Goal: Navigation & Orientation: Find specific page/section

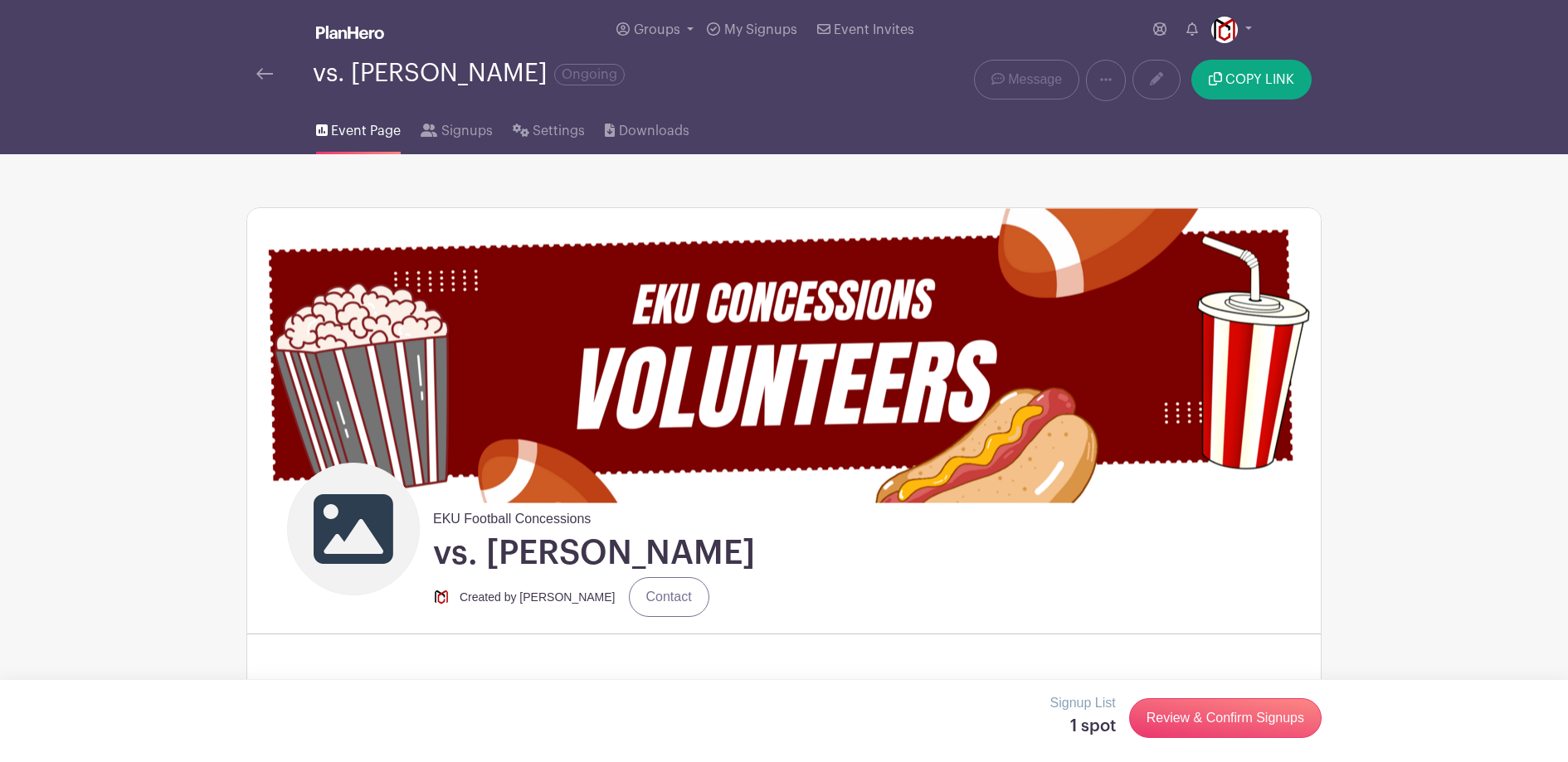
click at [273, 77] on div at bounding box center [284, 74] width 56 height 20
click at [268, 76] on img at bounding box center [264, 74] width 17 height 12
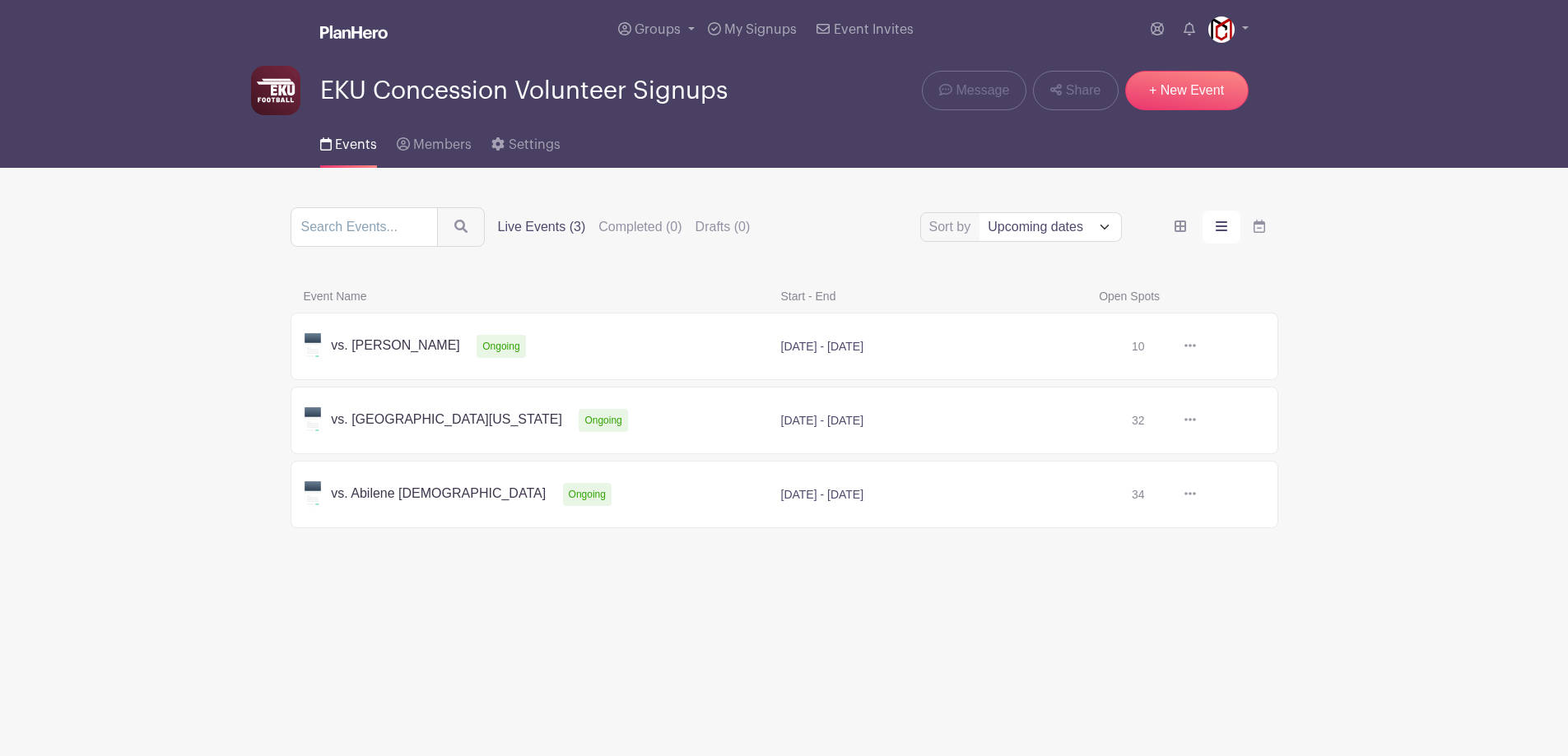
click at [154, 239] on main "Groups All Groups EKU Concession Volunteer Signups Add New Group My Signups Eve…" at bounding box center [784, 319] width 1568 height 638
click at [1250, 30] on div "Groups All Groups EKU Concession Volunteer Signups Add New Group My Signups Eve…" at bounding box center [784, 29] width 1087 height 60
click at [1241, 32] on link at bounding box center [1228, 29] width 40 height 26
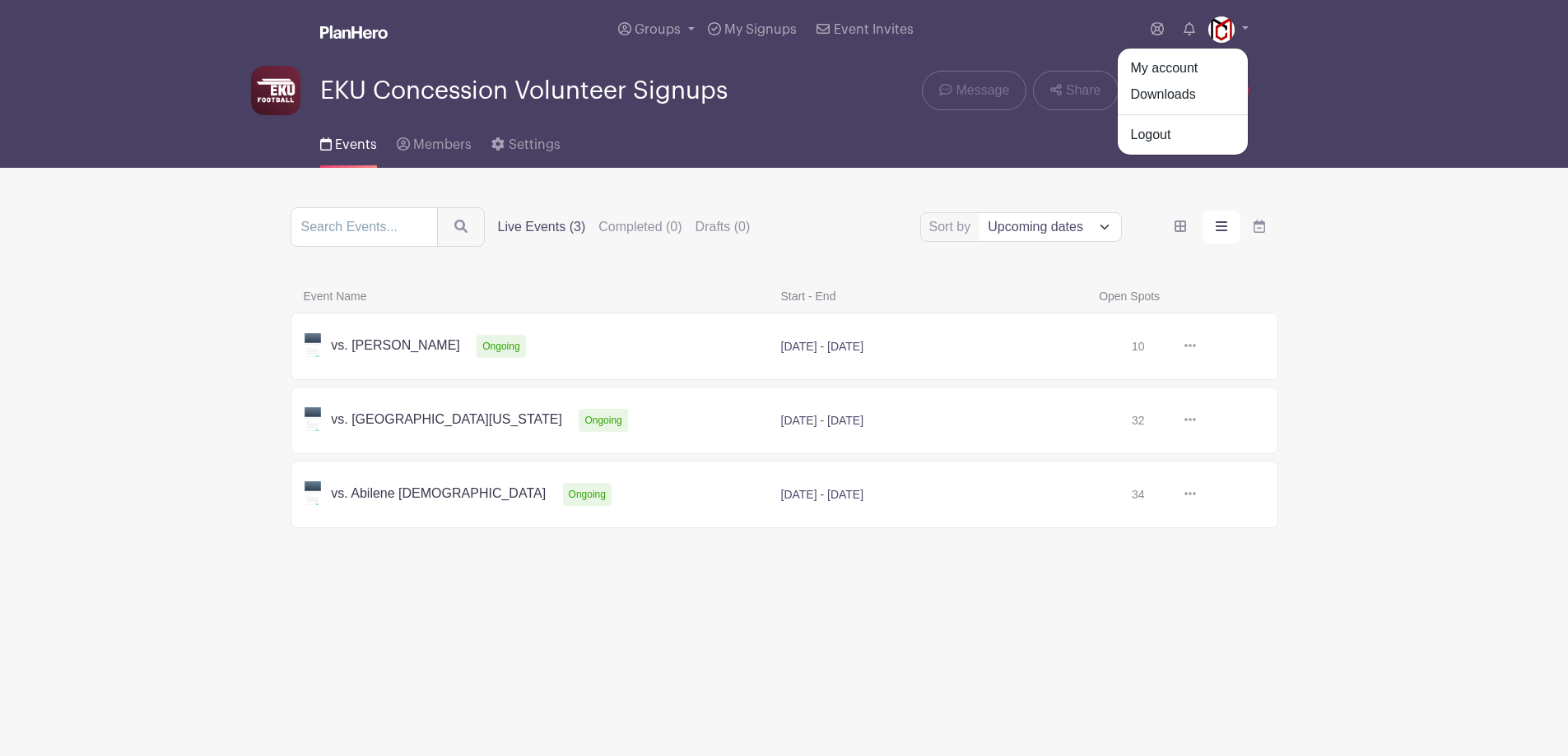
click at [1379, 102] on nav "Groups All Groups EKU Concession Volunteer Signups Add New Group My Signups Eve…" at bounding box center [784, 84] width 1568 height 168
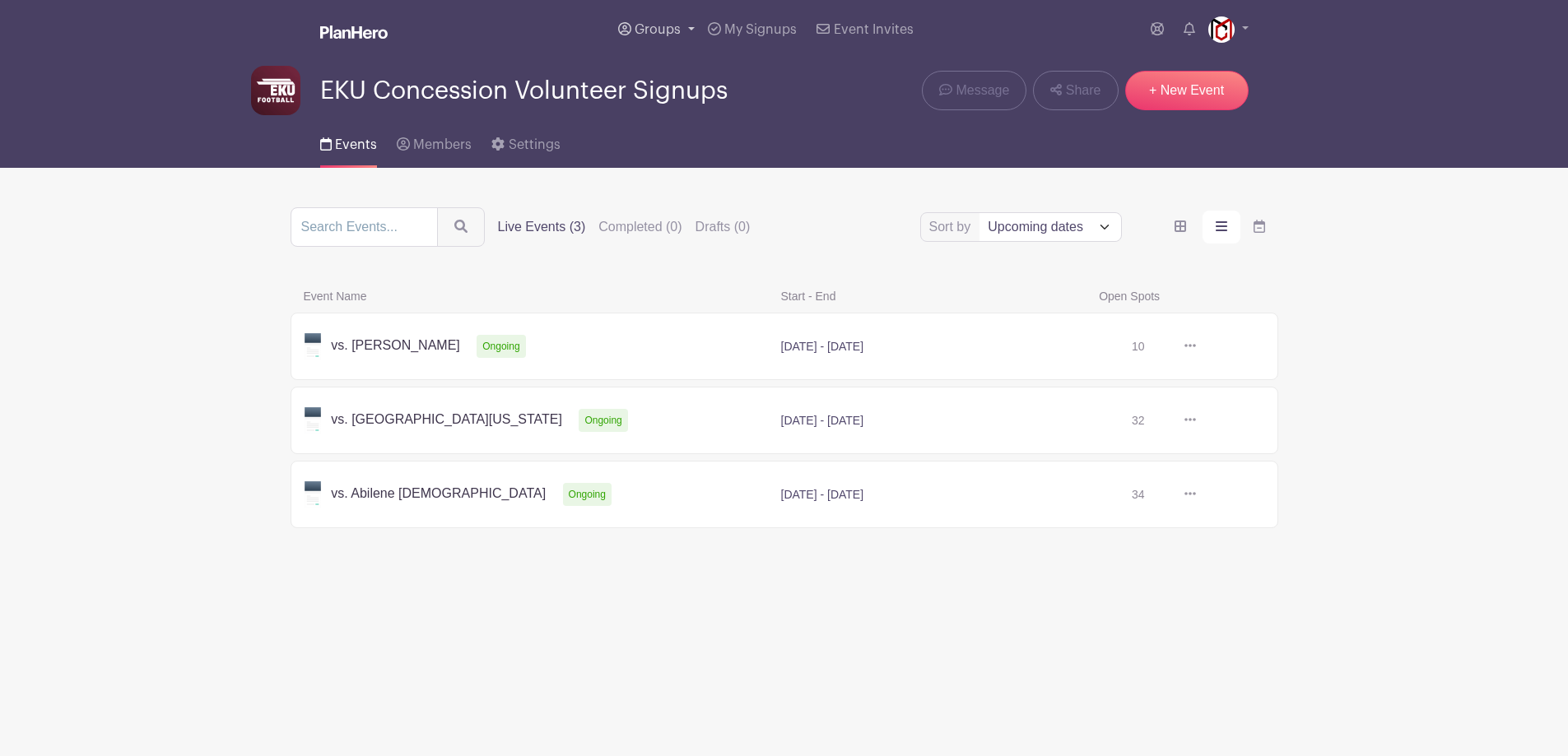
click at [677, 41] on link "Groups" at bounding box center [657, 29] width 90 height 60
click at [83, 387] on main "Groups All Groups EKU Concession Volunteer Signups Add New Group My Signups Eve…" at bounding box center [784, 319] width 1568 height 638
click at [208, 259] on main "Groups All Groups EKU Concession Volunteer Signups Add New Group My Signups Eve…" at bounding box center [784, 319] width 1568 height 638
click at [508, 145] on span "Settings" at bounding box center [534, 145] width 52 height 14
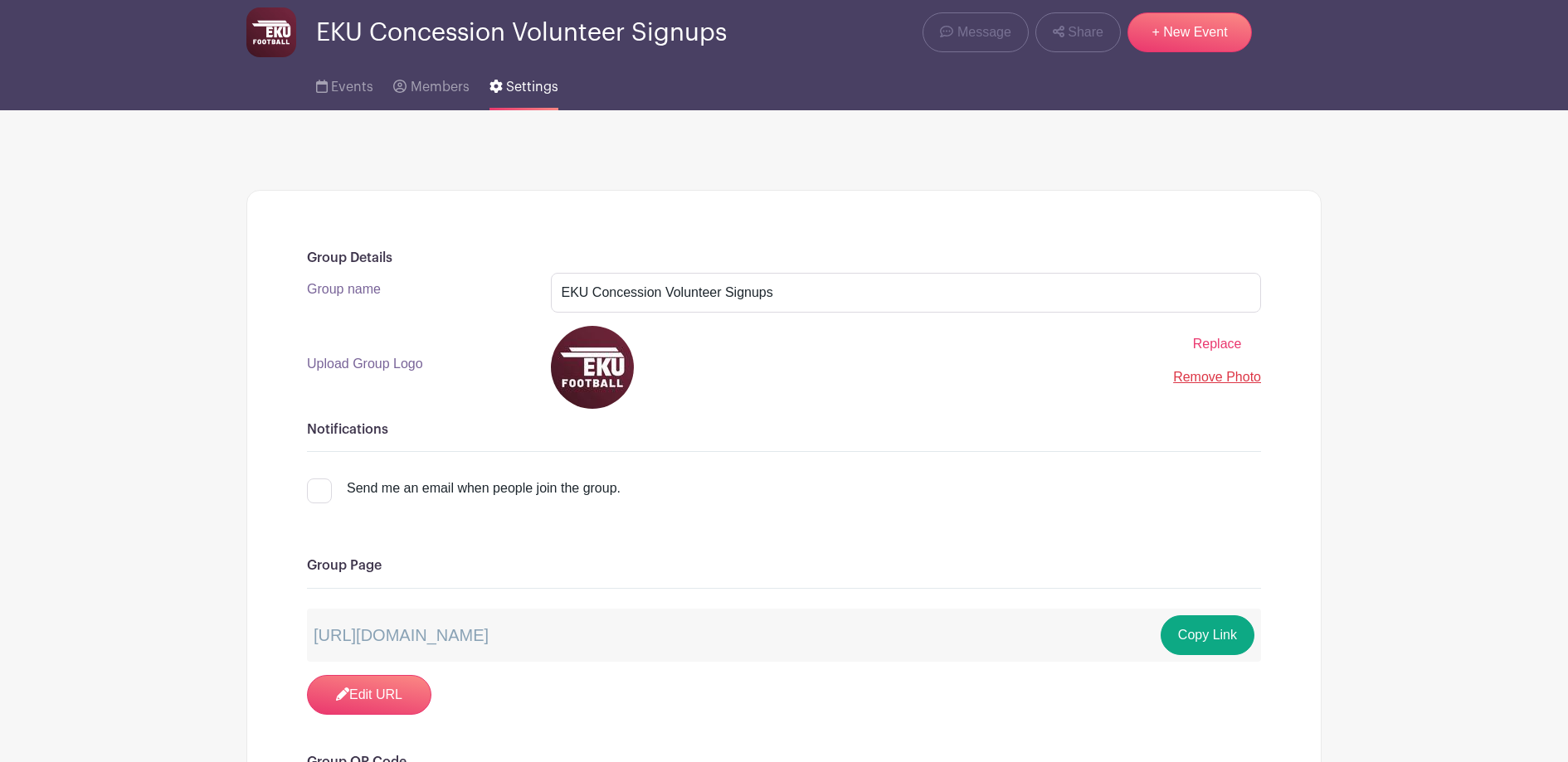
scroll to position [79, 0]
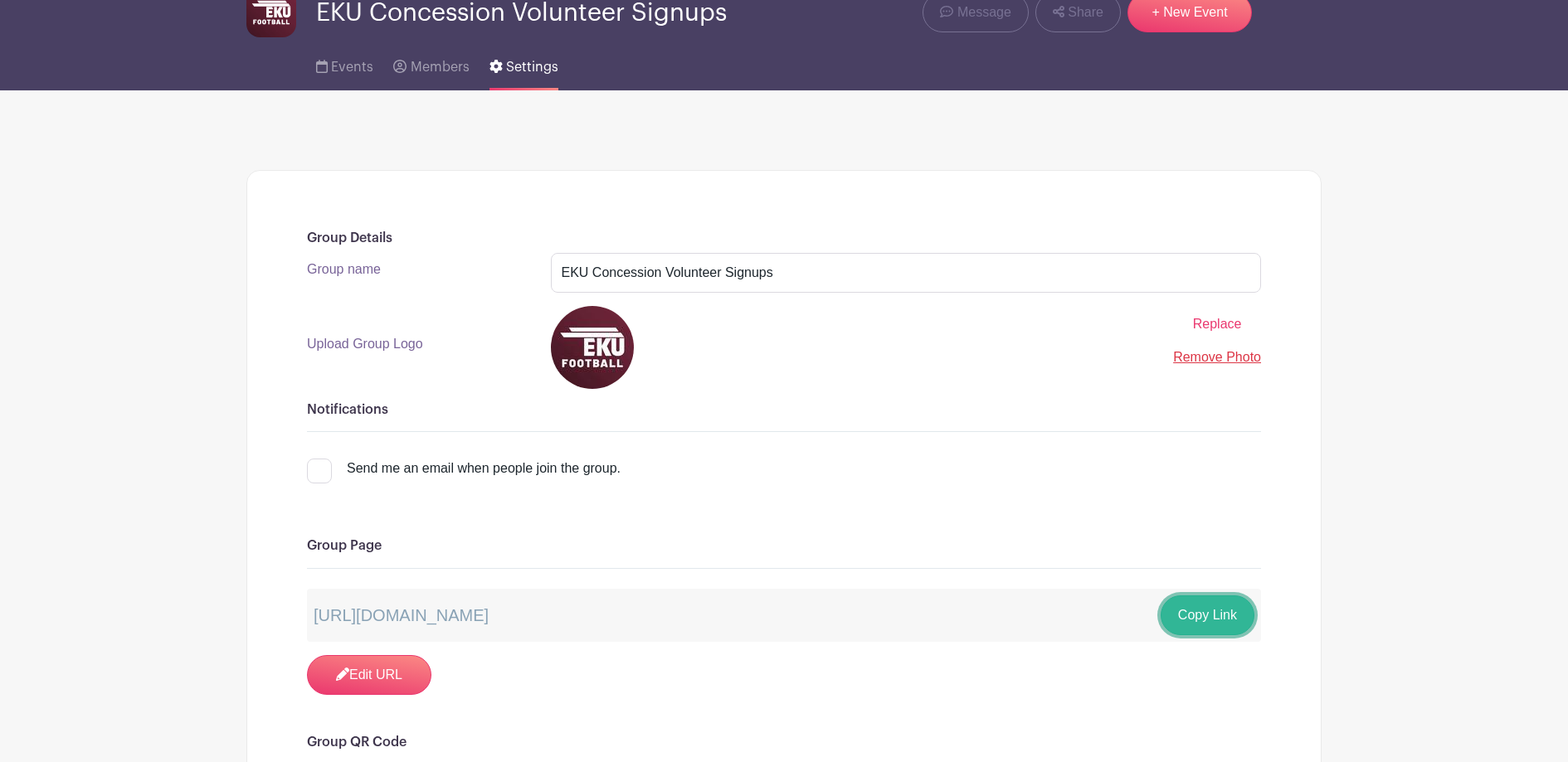
click at [1207, 628] on button "Copy Link" at bounding box center [1206, 615] width 93 height 40
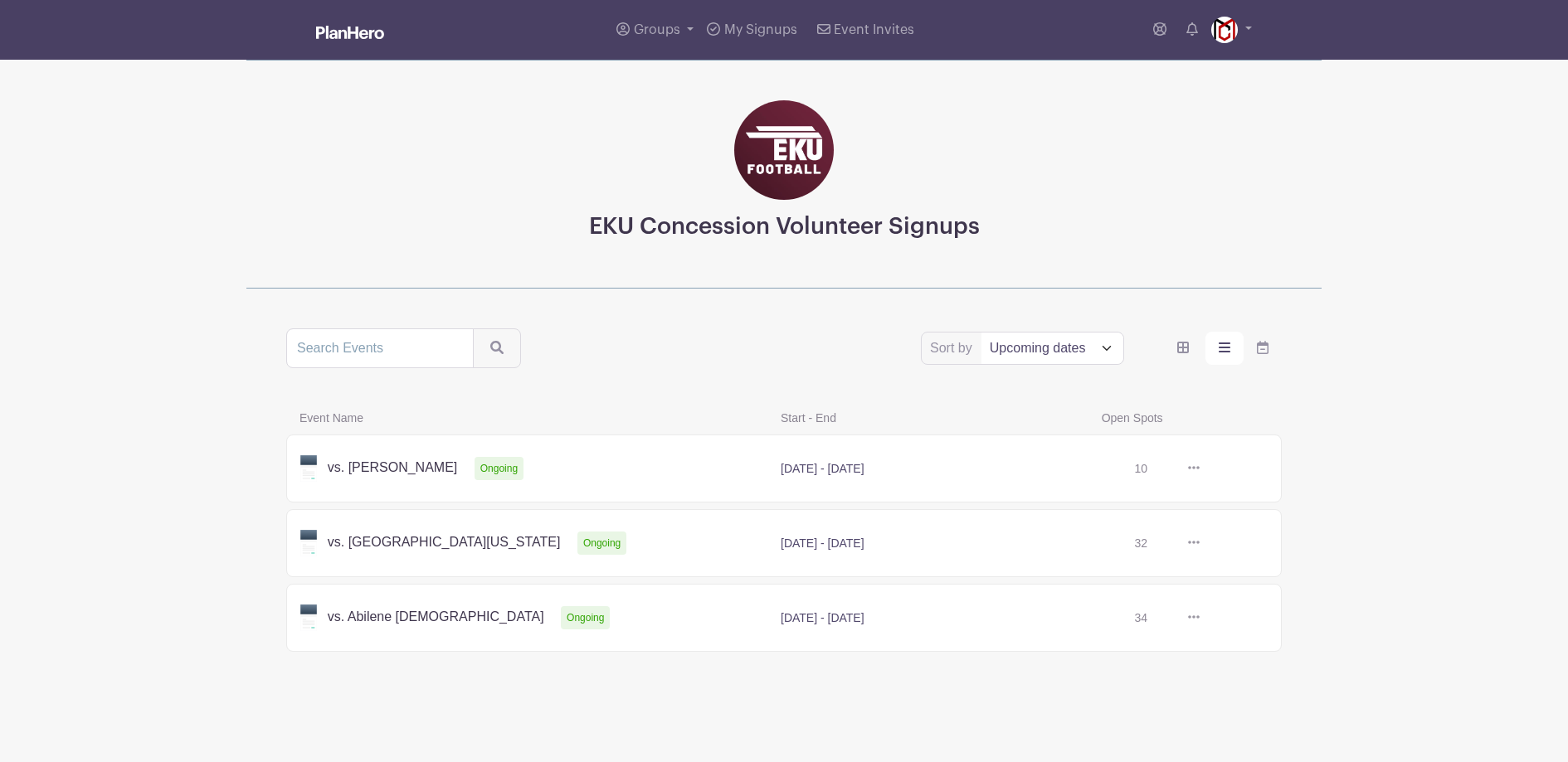
scroll to position [1, 0]
click at [1261, 347] on icon "order and view" at bounding box center [1262, 348] width 12 height 14
click at [0, 0] on input "order and view" at bounding box center [0, 0] width 0 height 0
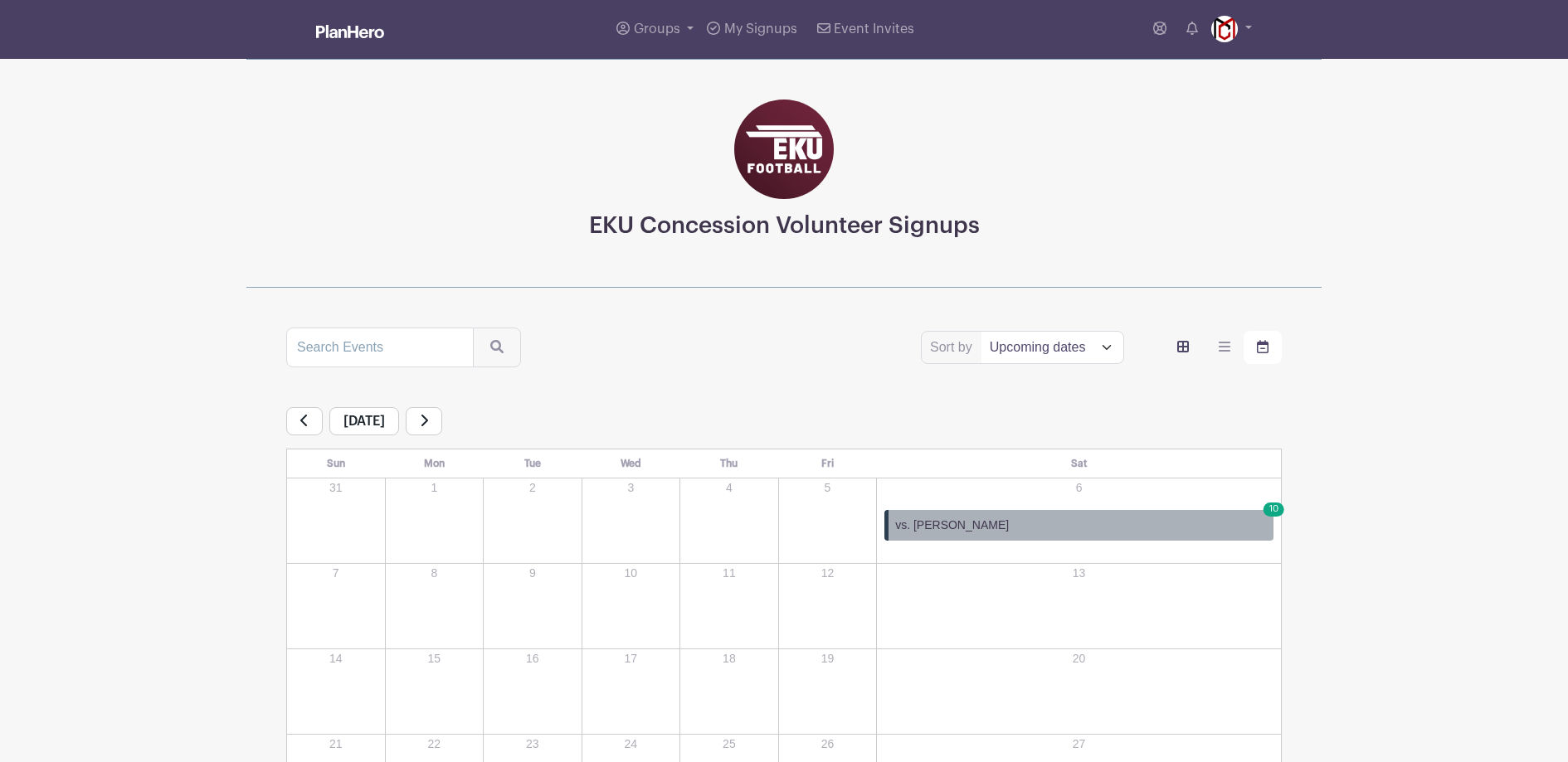
click at [1178, 347] on icon "order and view" at bounding box center [1183, 347] width 12 height 12
click at [0, 0] on input "order and view" at bounding box center [0, 0] width 0 height 0
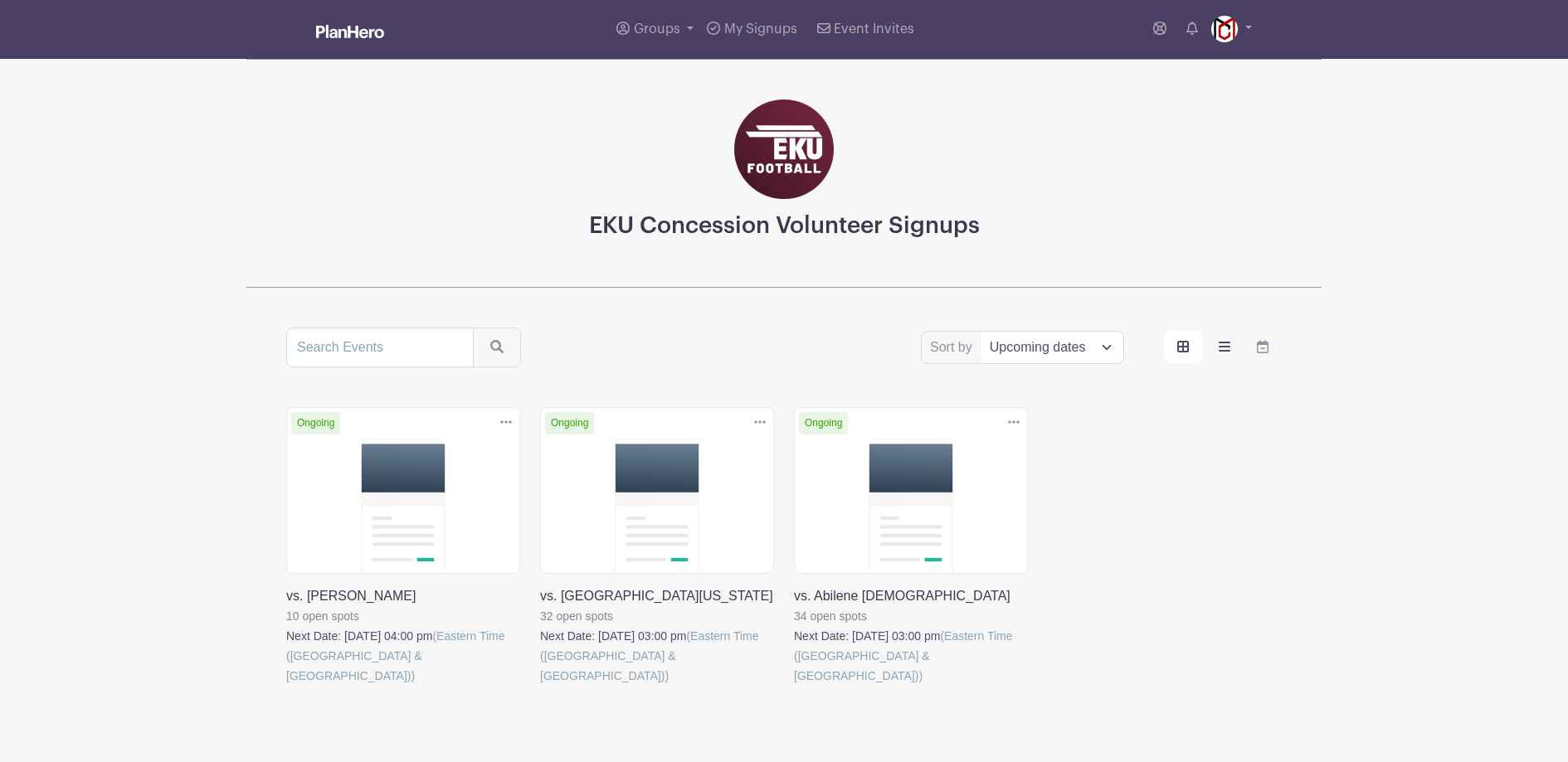
click at [1210, 347] on label "order and view" at bounding box center [1224, 348] width 38 height 33
click at [0, 0] on input "order and view" at bounding box center [0, 0] width 0 height 0
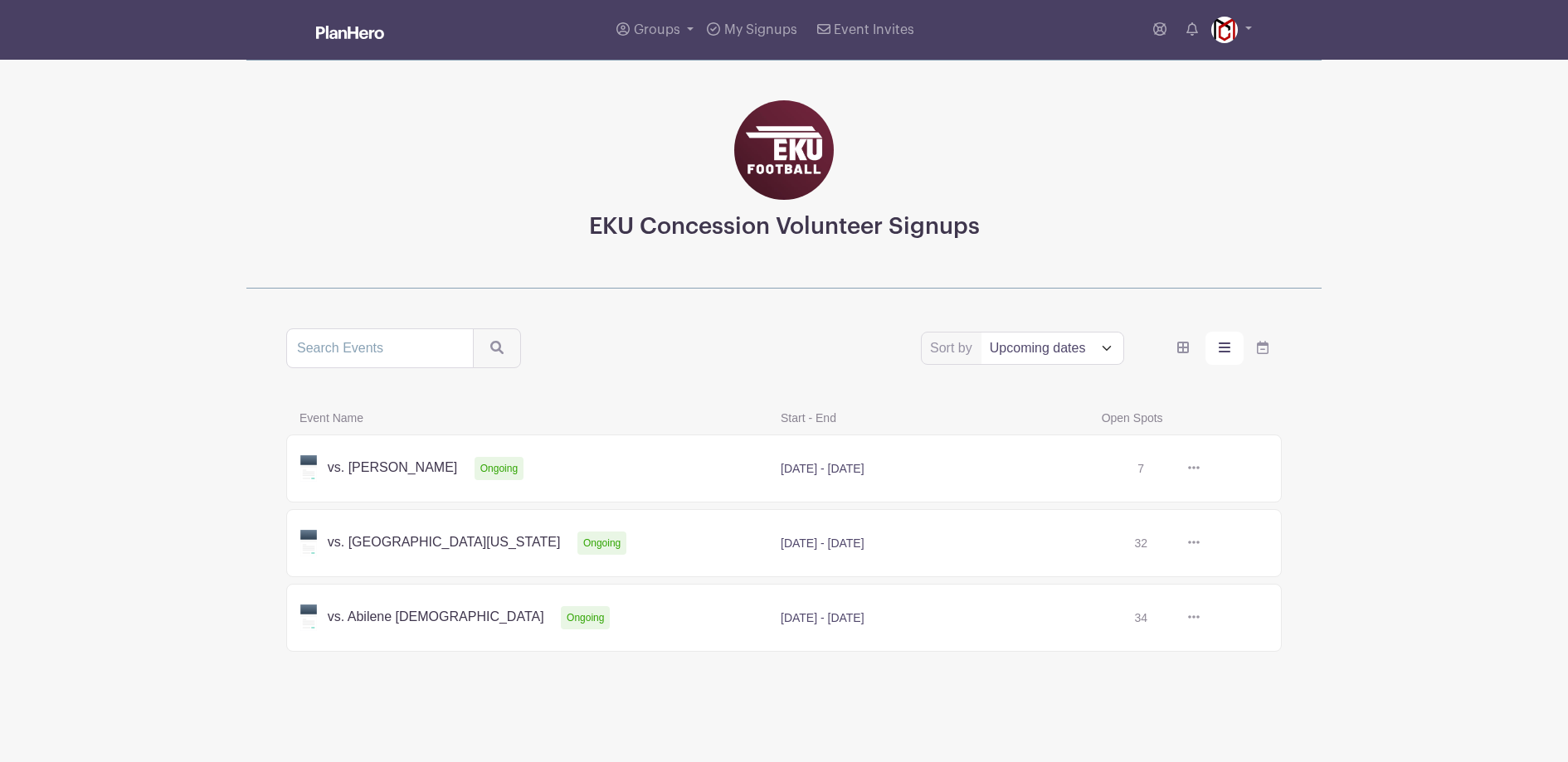
click at [1199, 469] on link at bounding box center [1199, 469] width 0 height 0
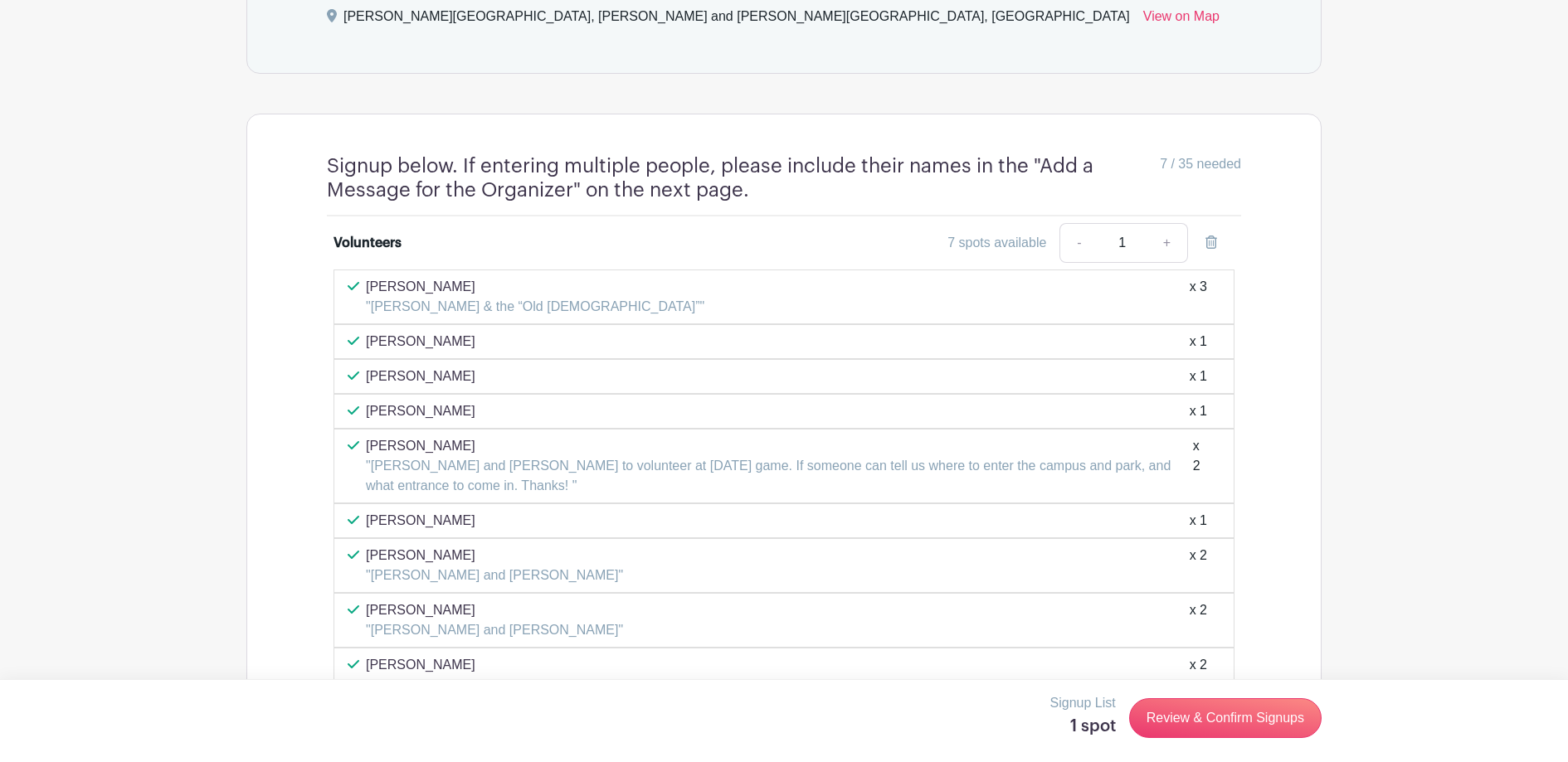
scroll to position [1211, 0]
